Goal: Task Accomplishment & Management: Manage account settings

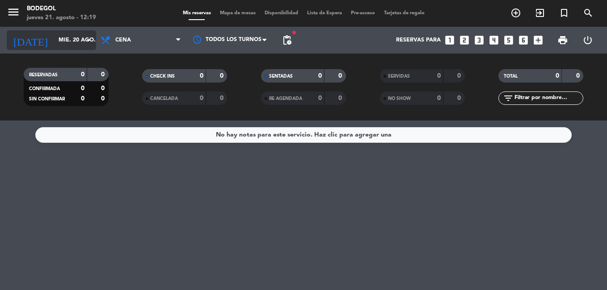
click at [82, 35] on input "mié. 20 ago." at bounding box center [92, 40] width 76 height 15
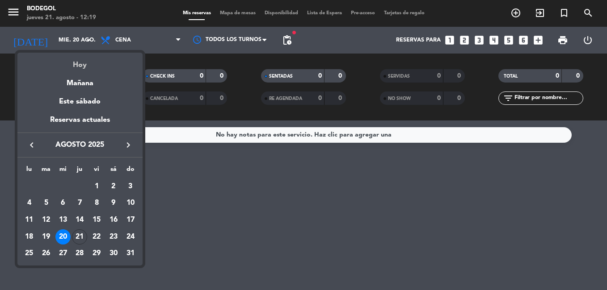
click at [93, 57] on div "Hoy" at bounding box center [79, 62] width 125 height 18
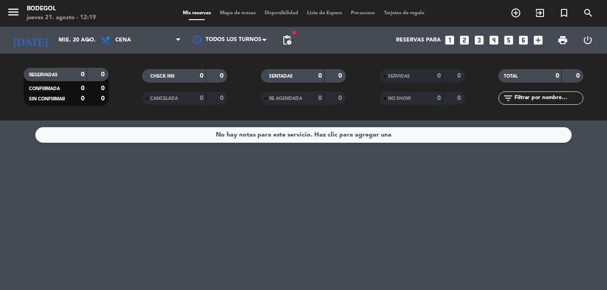
type input "jue. 21 ago."
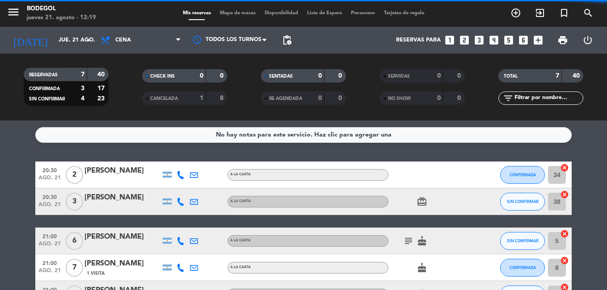
click at [136, 43] on span "Cena" at bounding box center [140, 40] width 89 height 20
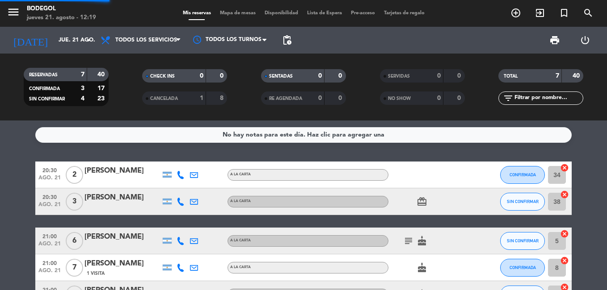
click at [147, 62] on div "menu Bodegol [DATE] 21. agosto - 12:19 Mis reservas Mapa de mesas Disponibilida…" at bounding box center [303, 60] width 607 height 121
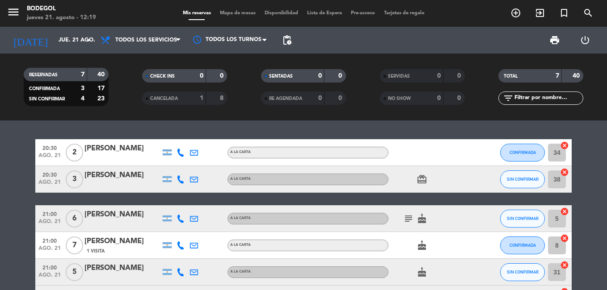
click at [526, 199] on div "20:30 [DATE] 2 [PERSON_NAME] A LA CARTA CONFIRMADA 34 cancel 20:30 [DATE] 3 [PE…" at bounding box center [303, 245] width 536 height 213
click at [526, 189] on button "SIN CONFIRMAR" at bounding box center [522, 180] width 45 height 18
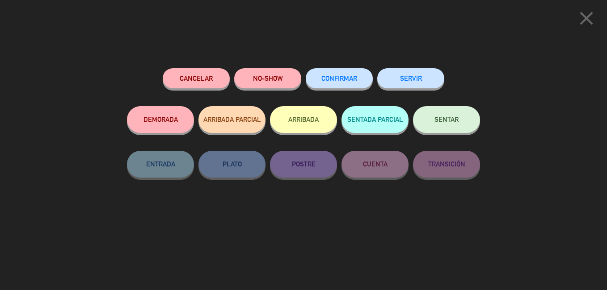
click at [350, 88] on button "CONFIRMAR" at bounding box center [339, 78] width 67 height 20
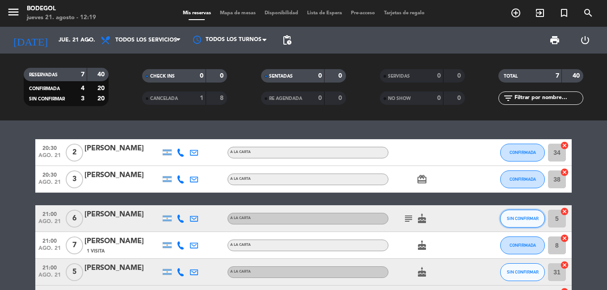
click at [537, 228] on button "SIN CONFIRMAR" at bounding box center [522, 219] width 45 height 18
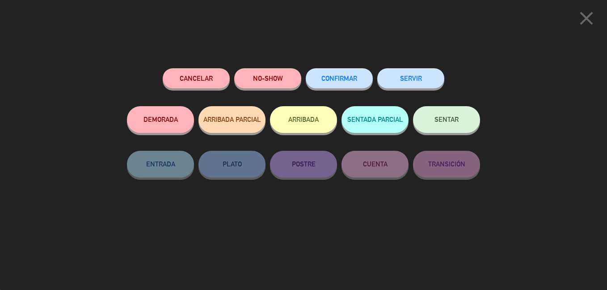
click at [338, 76] on button "CONFIRMAR" at bounding box center [339, 78] width 67 height 20
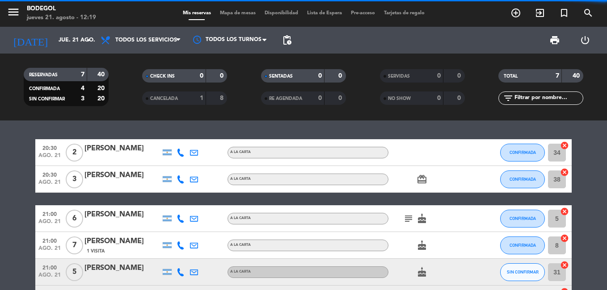
scroll to position [118, 0]
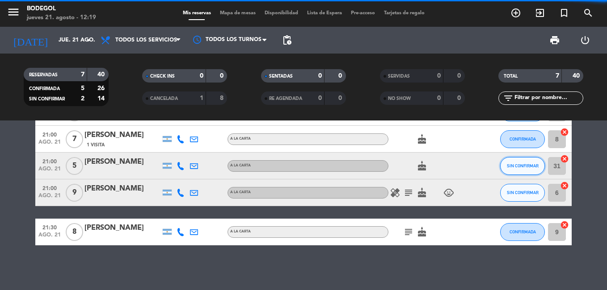
click at [515, 160] on button "SIN CONFIRMAR" at bounding box center [522, 166] width 45 height 18
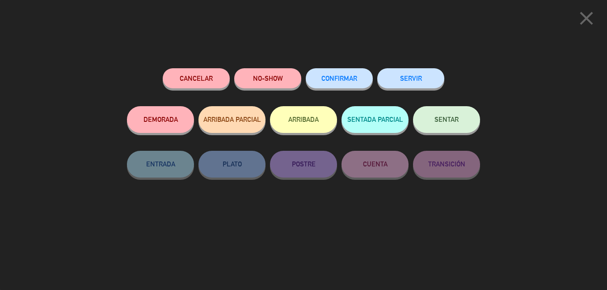
drag, startPoint x: 325, startPoint y: 76, endPoint x: 331, endPoint y: 80, distance: 7.3
click at [331, 80] on span "CONFIRMAR" at bounding box center [339, 79] width 36 height 8
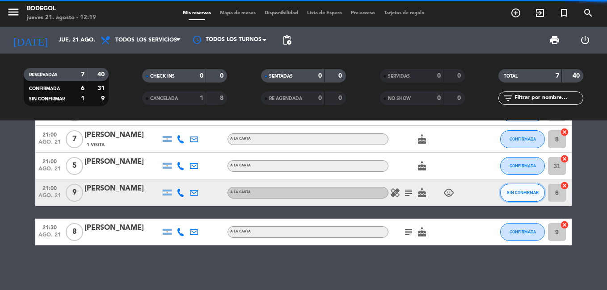
click at [524, 190] on span "SIN CONFIRMAR" at bounding box center [523, 192] width 32 height 5
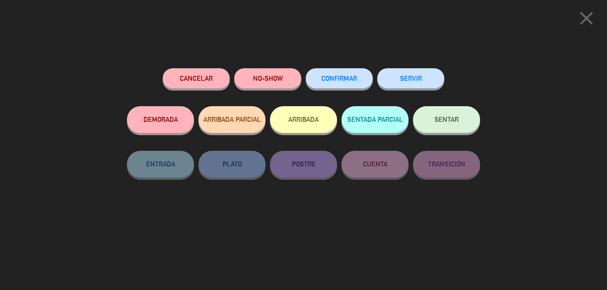
click at [352, 82] on span "CONFIRMAR" at bounding box center [339, 79] width 36 height 8
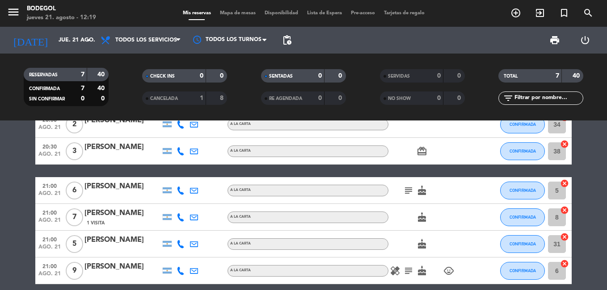
scroll to position [0, 0]
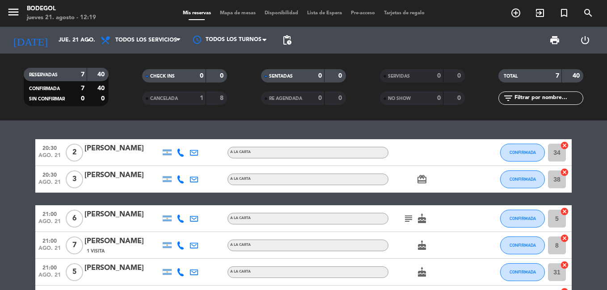
drag, startPoint x: 157, startPoint y: 209, endPoint x: 559, endPoint y: 310, distance: 414.5
